Goal: Task Accomplishment & Management: Manage account settings

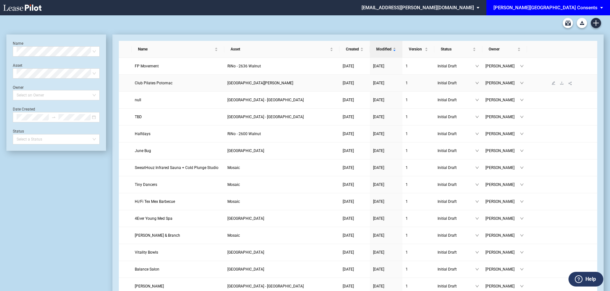
click at [157, 84] on span "Club Pilates Potomac" at bounding box center [154, 83] width 38 height 4
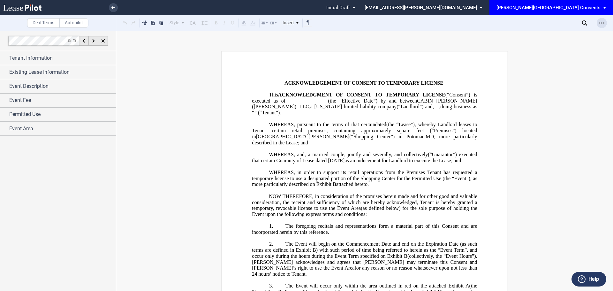
click at [601, 25] on icon "Open Lease options menu" at bounding box center [601, 22] width 5 height 5
click at [537, 36] on div "Download" at bounding box center [565, 34] width 78 height 5
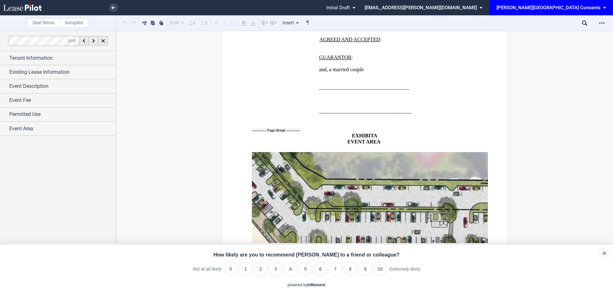
scroll to position [908, 0]
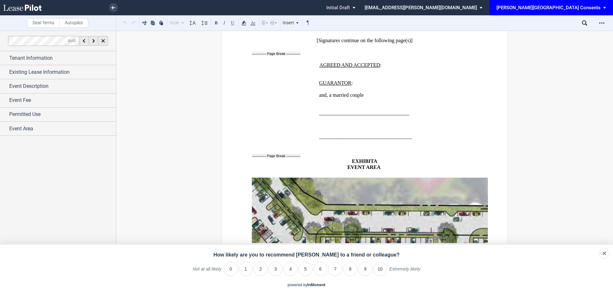
click at [319, 140] on p "﻿ ﻿" at bounding box center [396, 143] width 155 height 6
